Goal: Transaction & Acquisition: Book appointment/travel/reservation

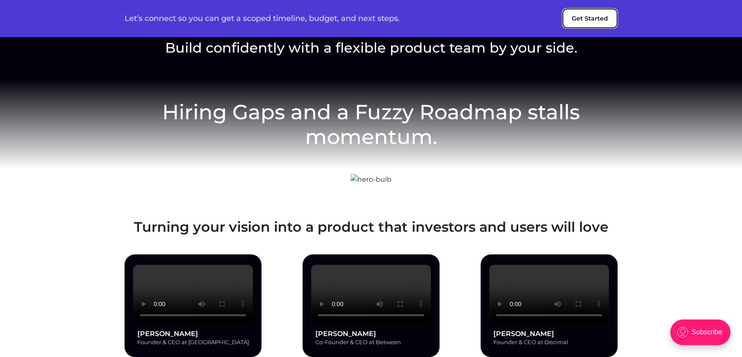
click at [586, 18] on button "Get Started" at bounding box center [589, 19] width 55 height 20
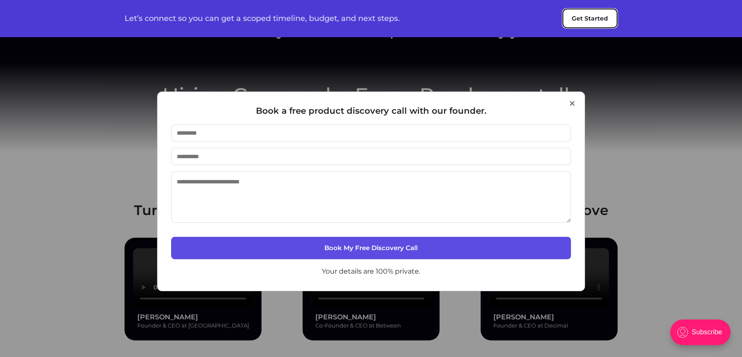
scroll to position [19, 0]
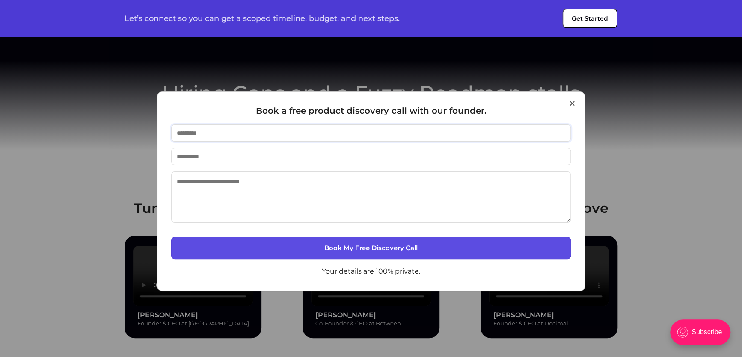
click at [380, 142] on input "text" at bounding box center [371, 133] width 400 height 17
type input "*"
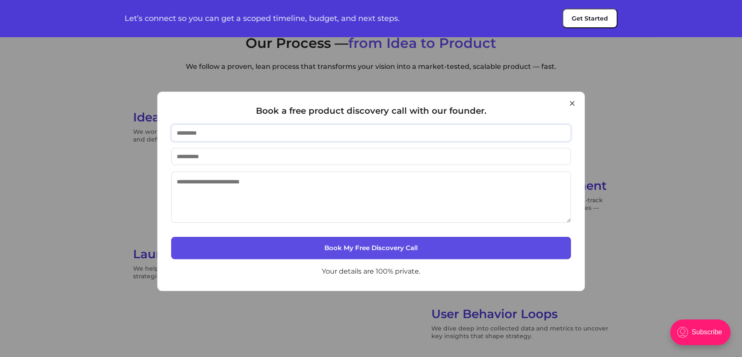
scroll to position [963, 0]
click at [375, 73] on div "× Book a free product discovery call with our founder. Book My Free Discovery C…" at bounding box center [371, 178] width 742 height 357
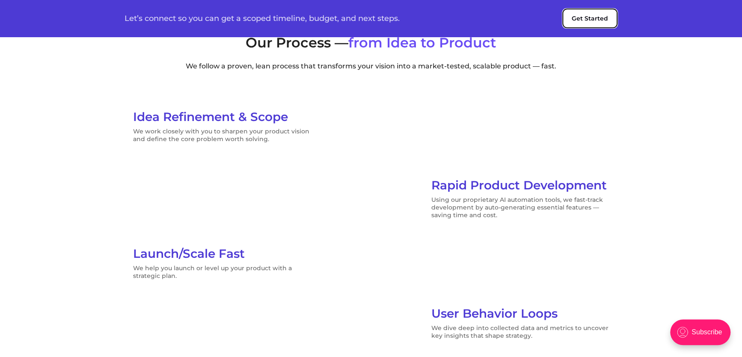
click at [586, 25] on button "Get Started" at bounding box center [589, 19] width 55 height 20
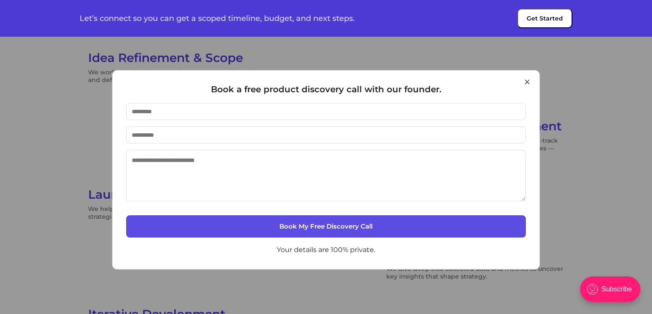
scroll to position [1022, 0]
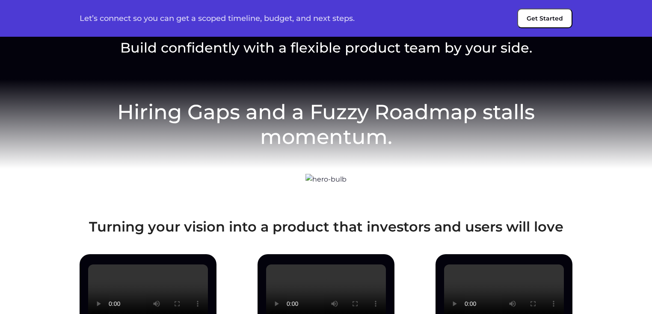
scroll to position [1096, 0]
